Goal: Task Accomplishment & Management: Use online tool/utility

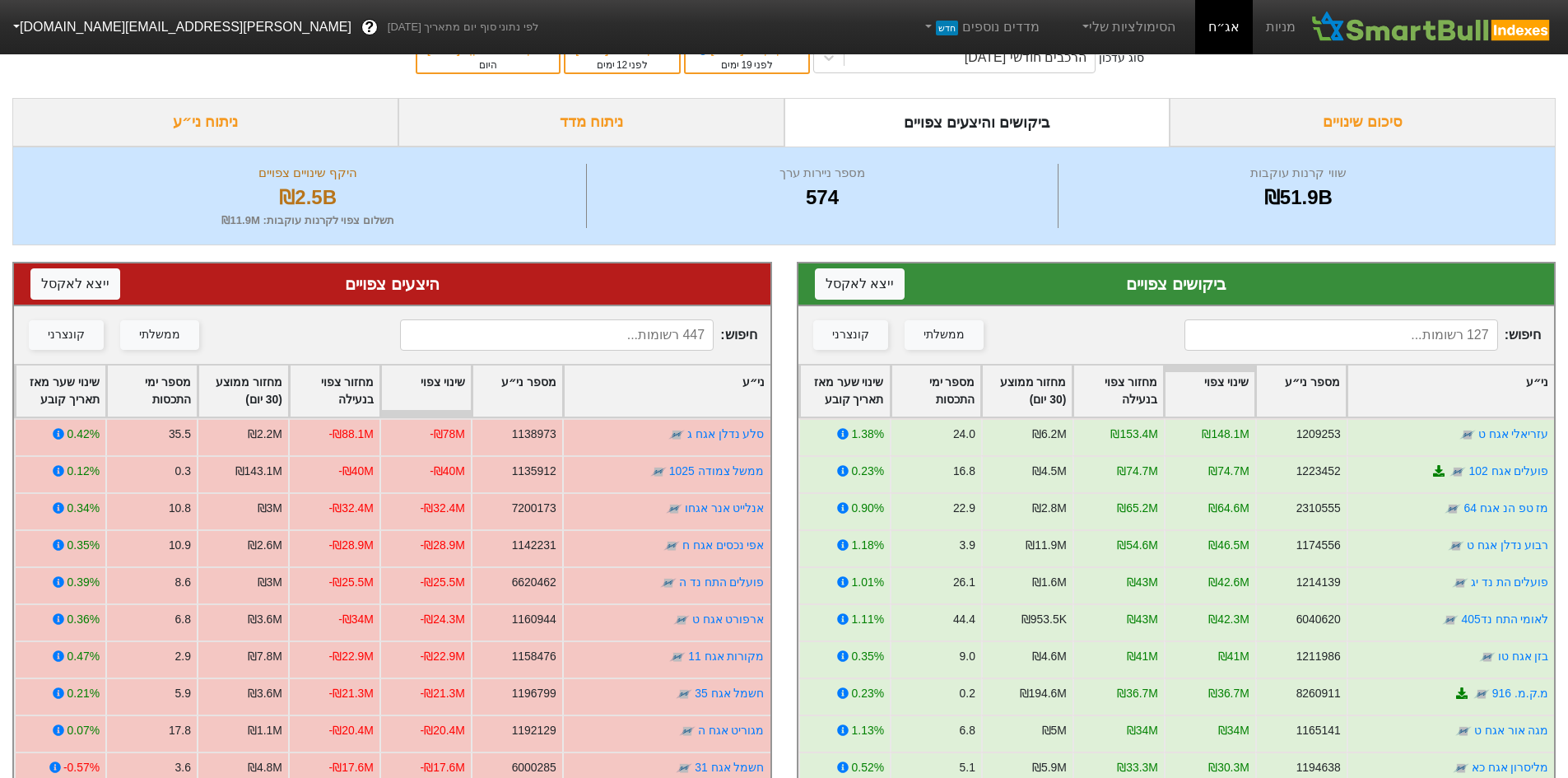
scroll to position [32, 0]
click at [1284, 28] on link "מניות" at bounding box center [1281, 27] width 56 height 54
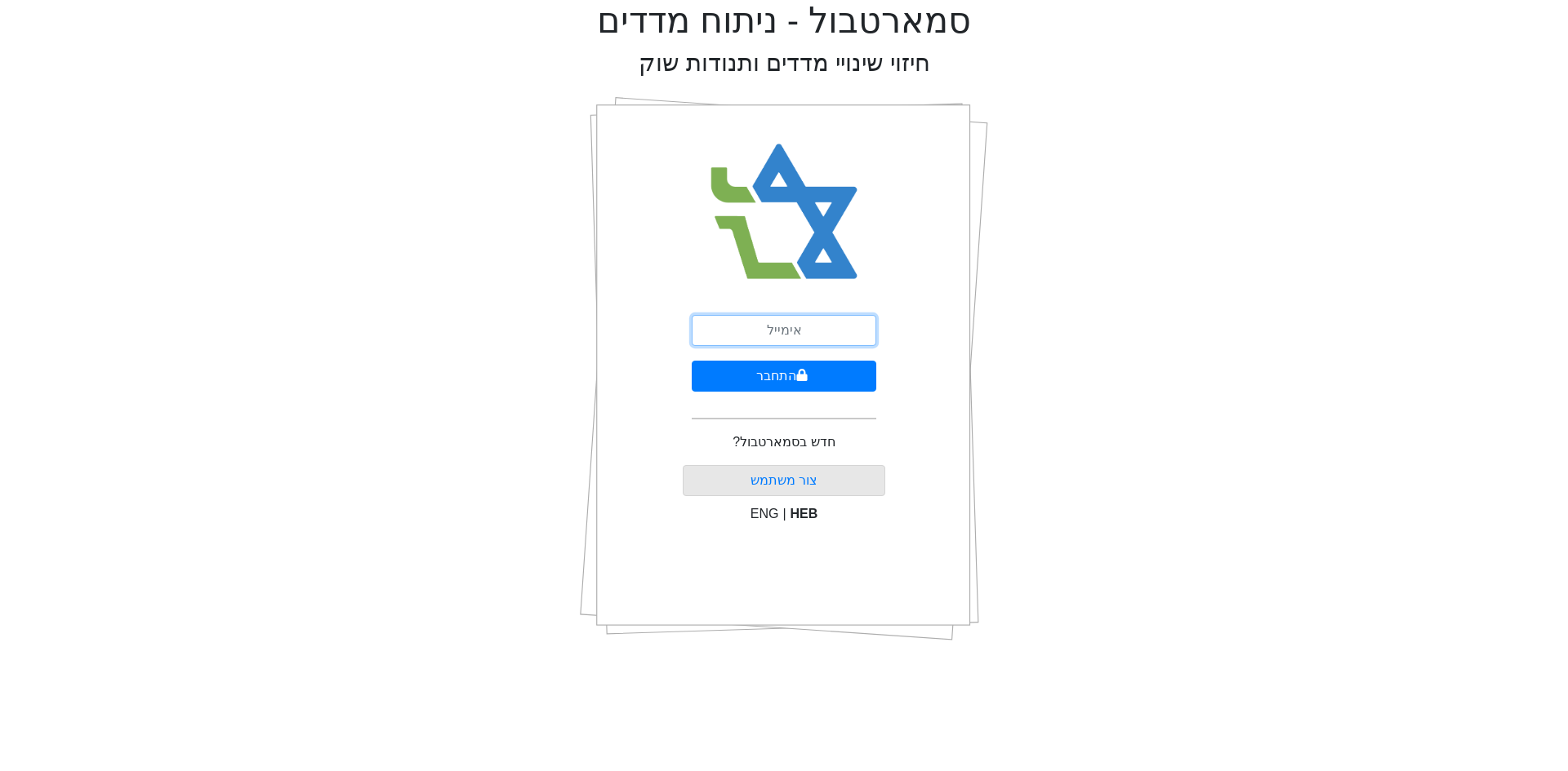
click at [828, 328] on input "email" at bounding box center [783, 330] width 184 height 31
drag, startPoint x: 810, startPoint y: 334, endPoint x: 742, endPoint y: 335, distance: 68.0
click at [742, 335] on input "עןך" at bounding box center [783, 330] width 184 height 31
type input "[PERSON_NAME][EMAIL_ADDRESS][DOMAIN_NAME]"
click at [772, 370] on button "התחבר" at bounding box center [783, 376] width 184 height 31
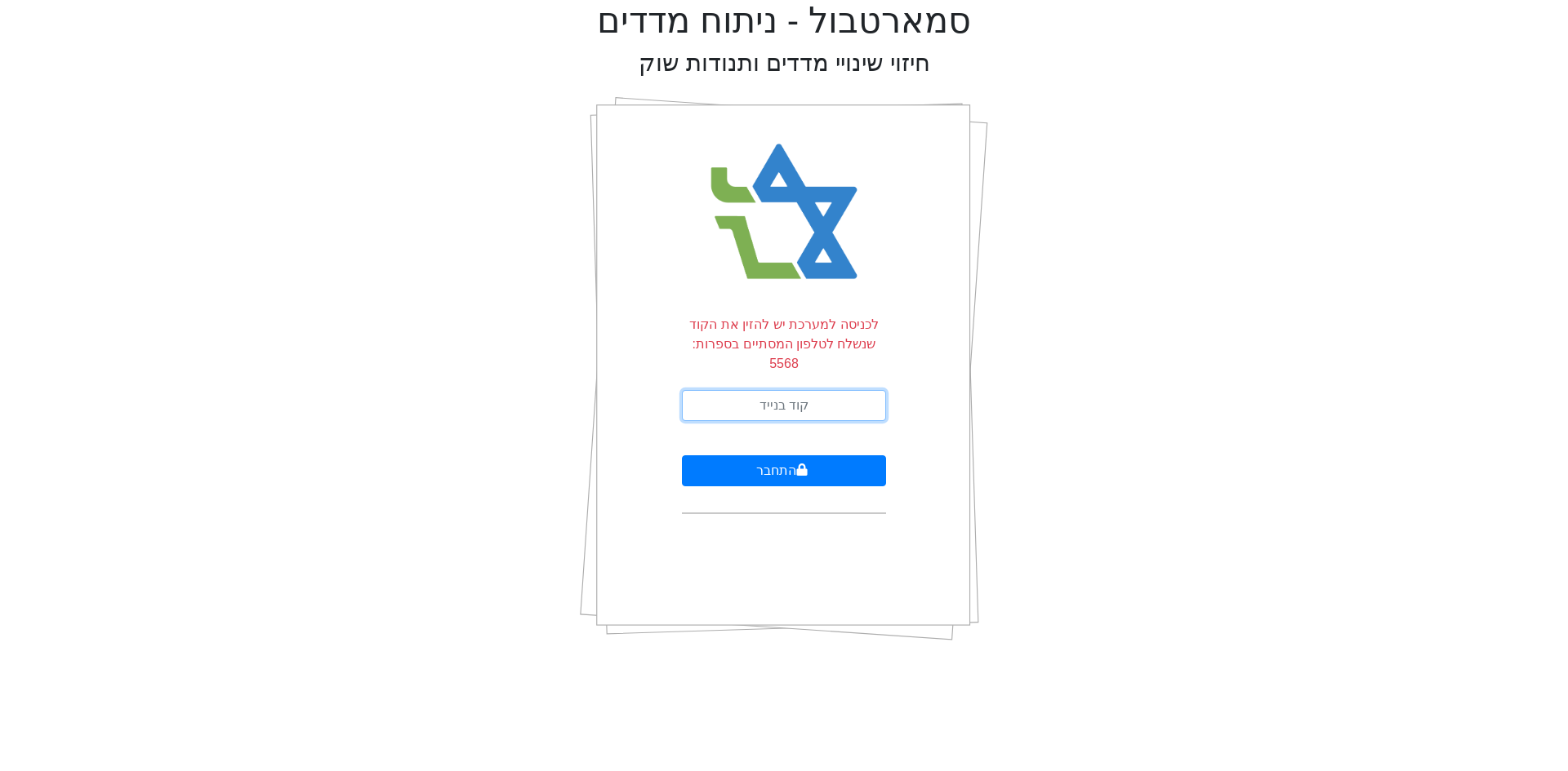
click at [782, 390] on input "text" at bounding box center [784, 405] width 204 height 31
type input "278180"
click at [682, 455] on button "התחבר" at bounding box center [784, 471] width 204 height 31
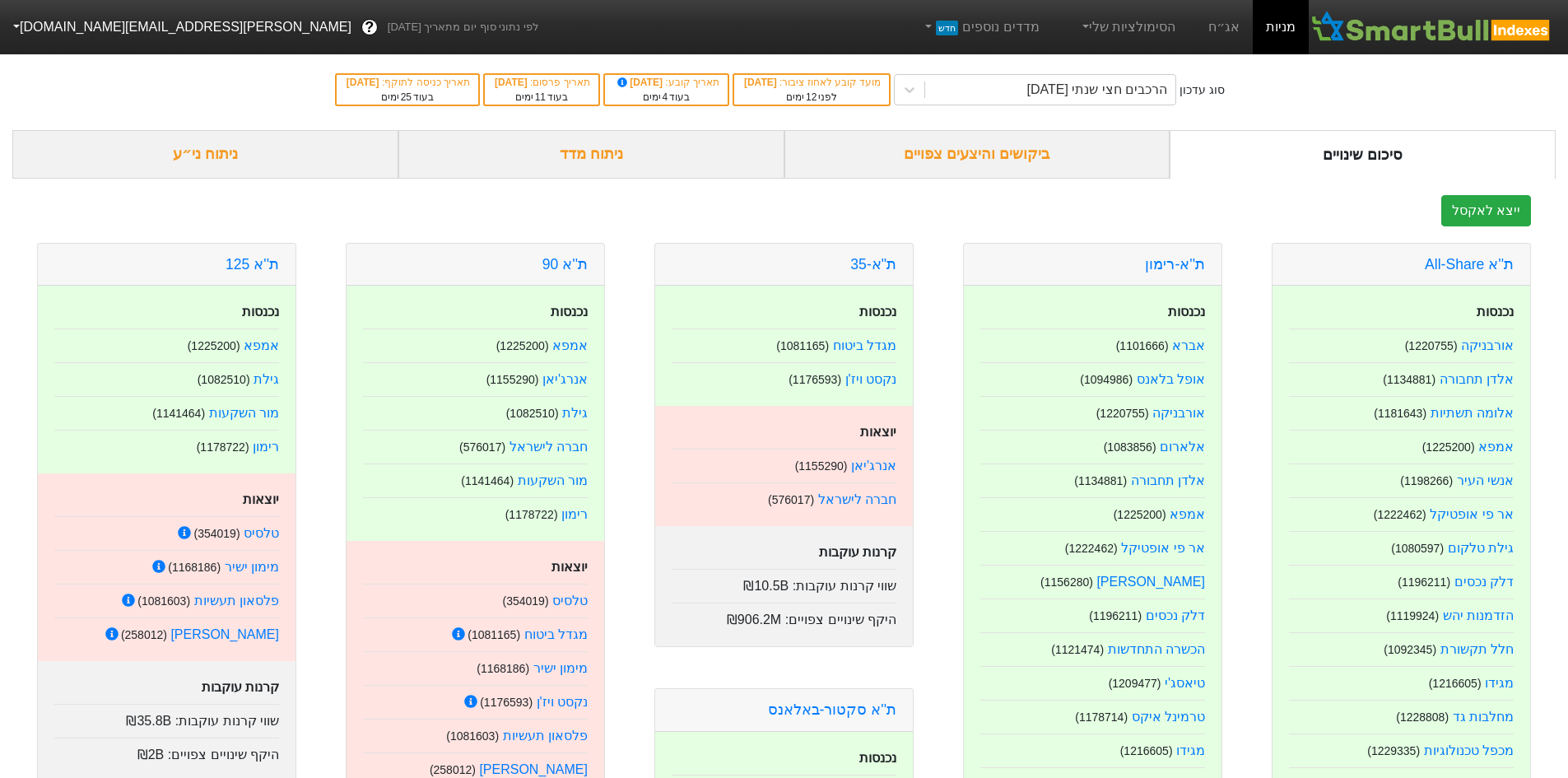
click at [1014, 161] on div "ביקושים והיצעים צפויים" at bounding box center [977, 154] width 386 height 48
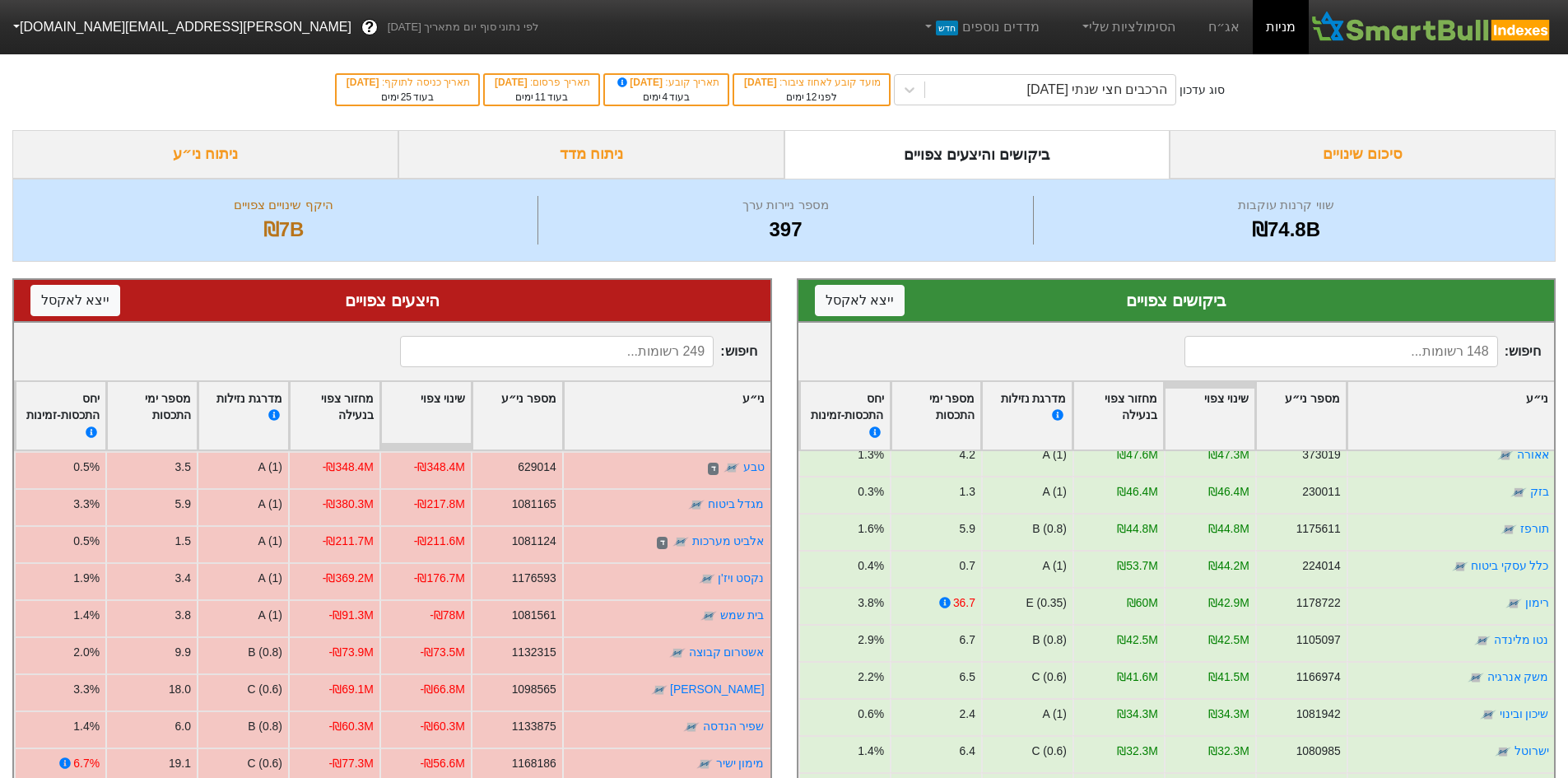
scroll to position [82, 0]
